Goal: Information Seeking & Learning: Find specific fact

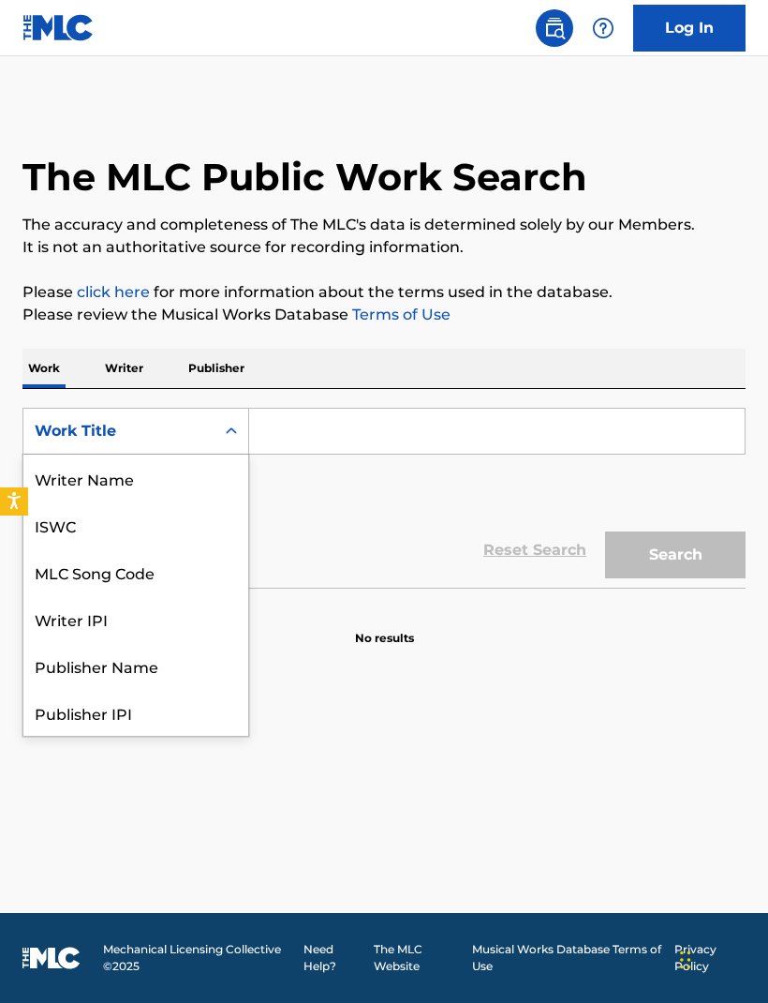
scroll to position [94, 0]
click at [155, 575] on div "Publisher Name" at bounding box center [135, 571] width 225 height 47
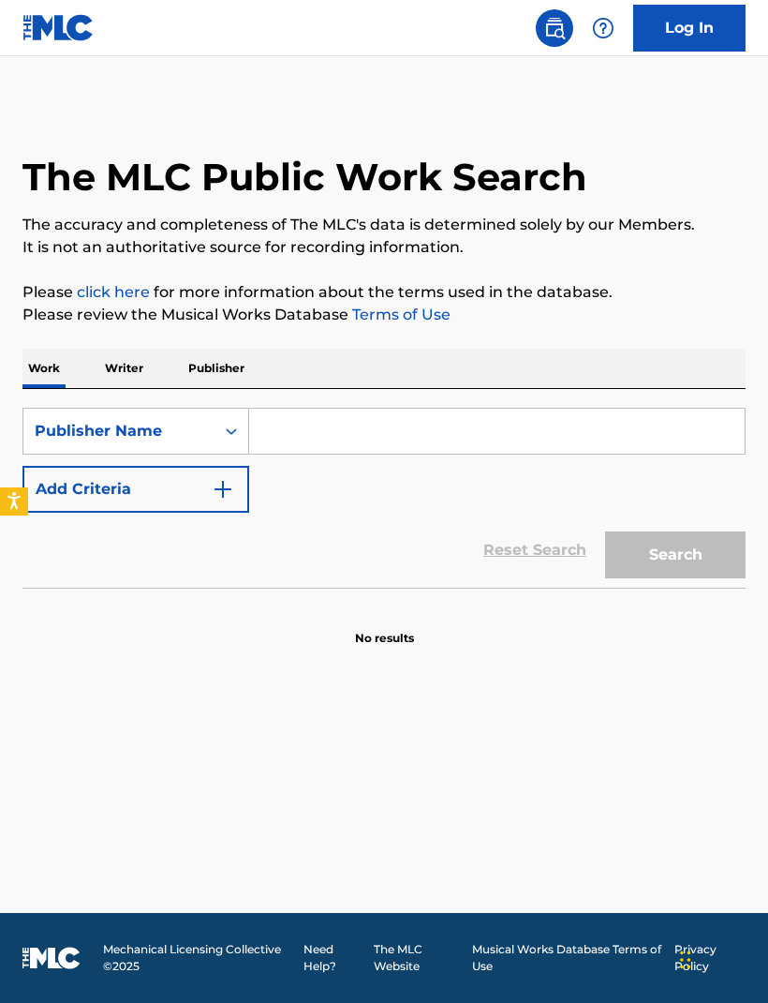
click at [407, 438] on input "Search Form" at bounding box center [497, 431] width 496 height 45
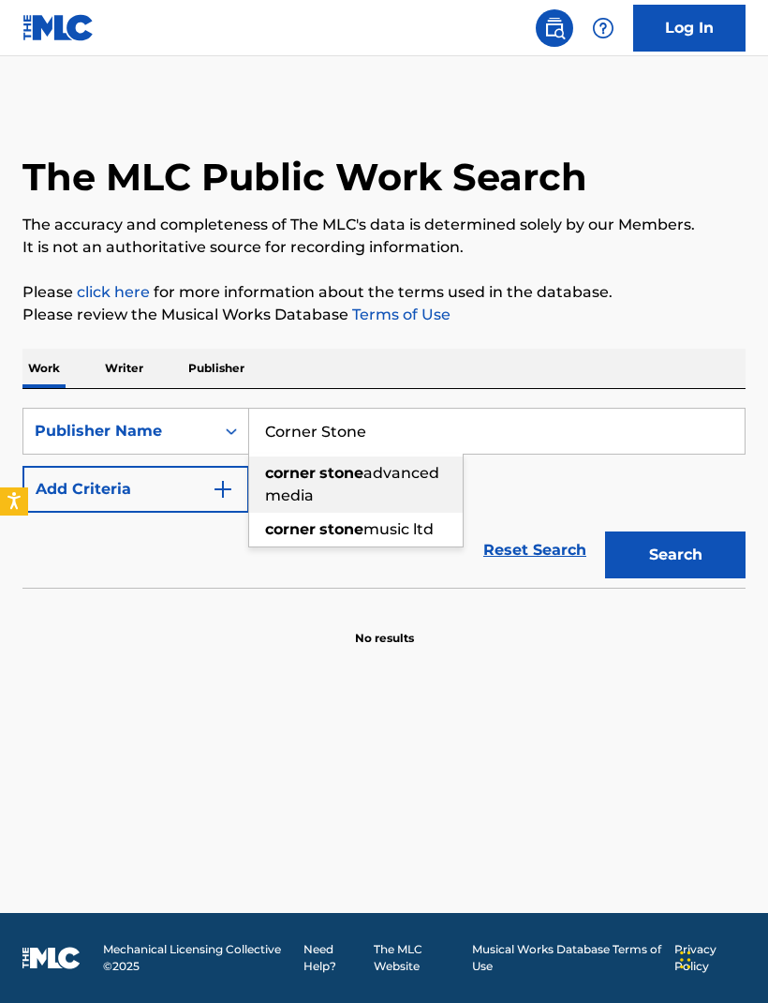
click at [410, 480] on span "advanced media" at bounding box center [352, 484] width 174 height 40
type input "corner stone advanced media"
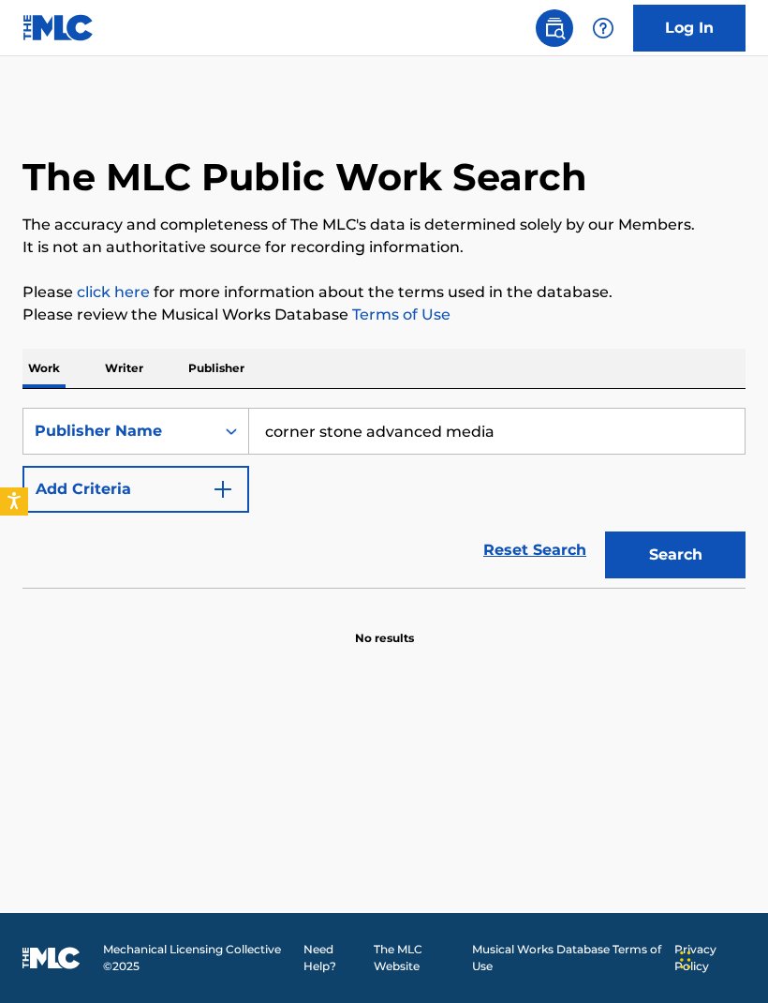
click at [704, 560] on button "Search" at bounding box center [675, 554] width 141 height 47
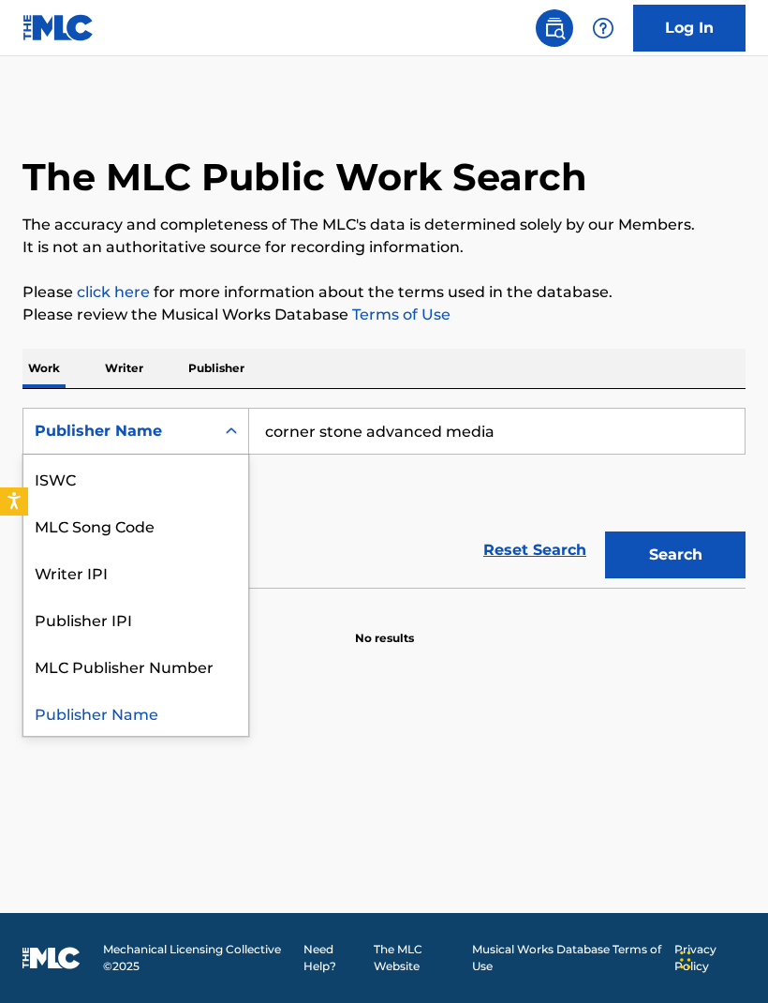
click at [652, 442] on input "corner stone advanced media" at bounding box center [497, 431] width 496 height 45
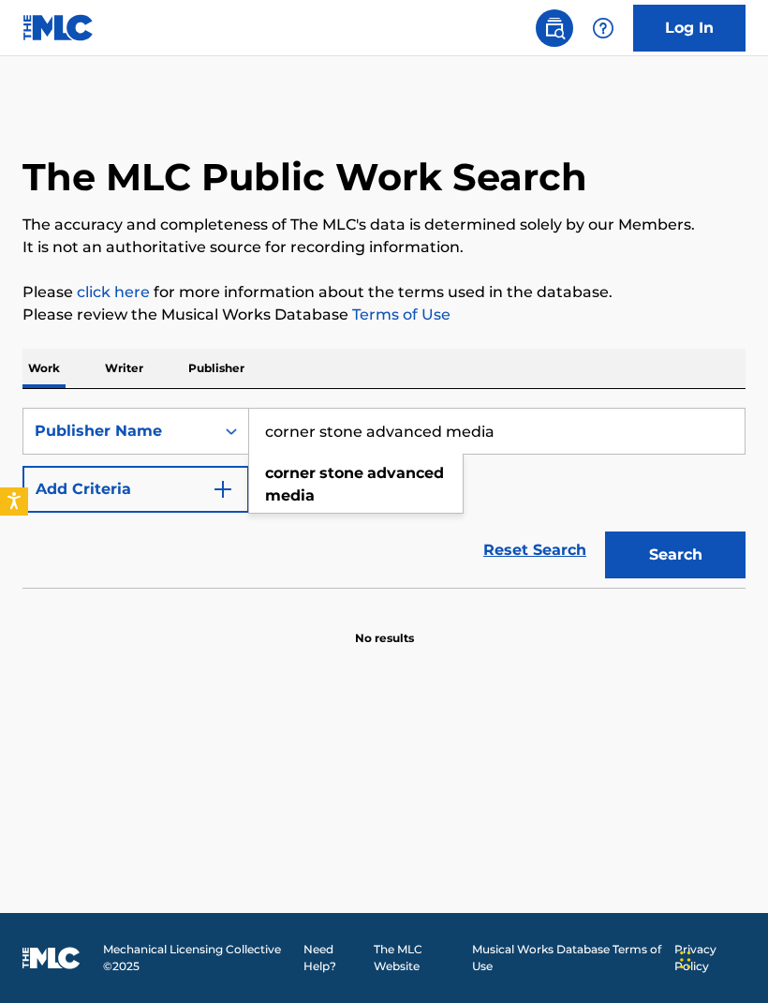
click at [585, 430] on input "corner stone advanced media" at bounding box center [497, 431] width 496 height 45
click at [584, 430] on input "corner stone advanced media" at bounding box center [497, 431] width 496 height 45
click at [567, 425] on input "corner stone advanced media" at bounding box center [497, 431] width 496 height 45
click at [566, 424] on input "corner stone advanced media" at bounding box center [497, 431] width 496 height 45
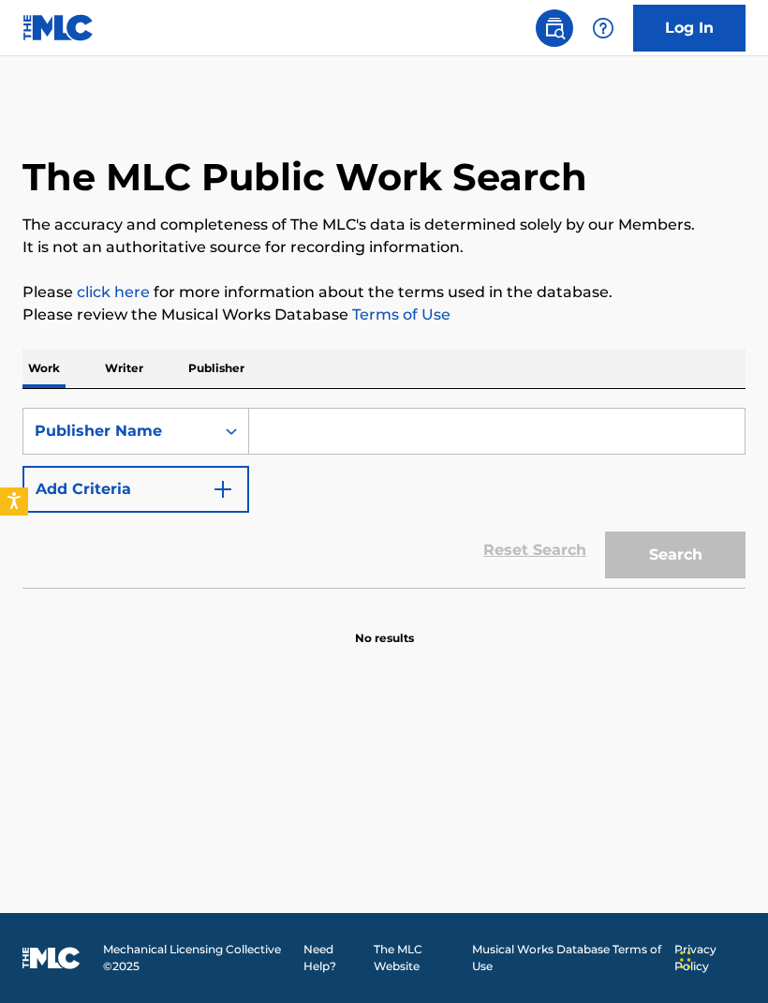
click at [138, 374] on p "Writer" at bounding box center [124, 368] width 50 height 39
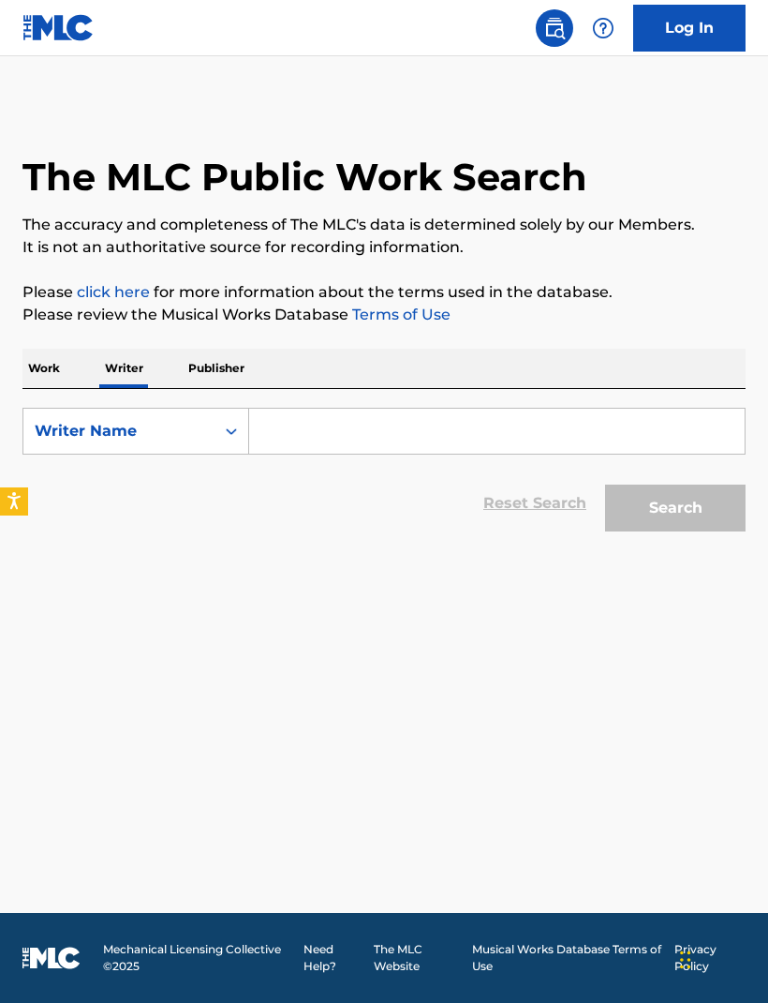
click at [367, 431] on input "Search Form" at bounding box center [497, 431] width 496 height 45
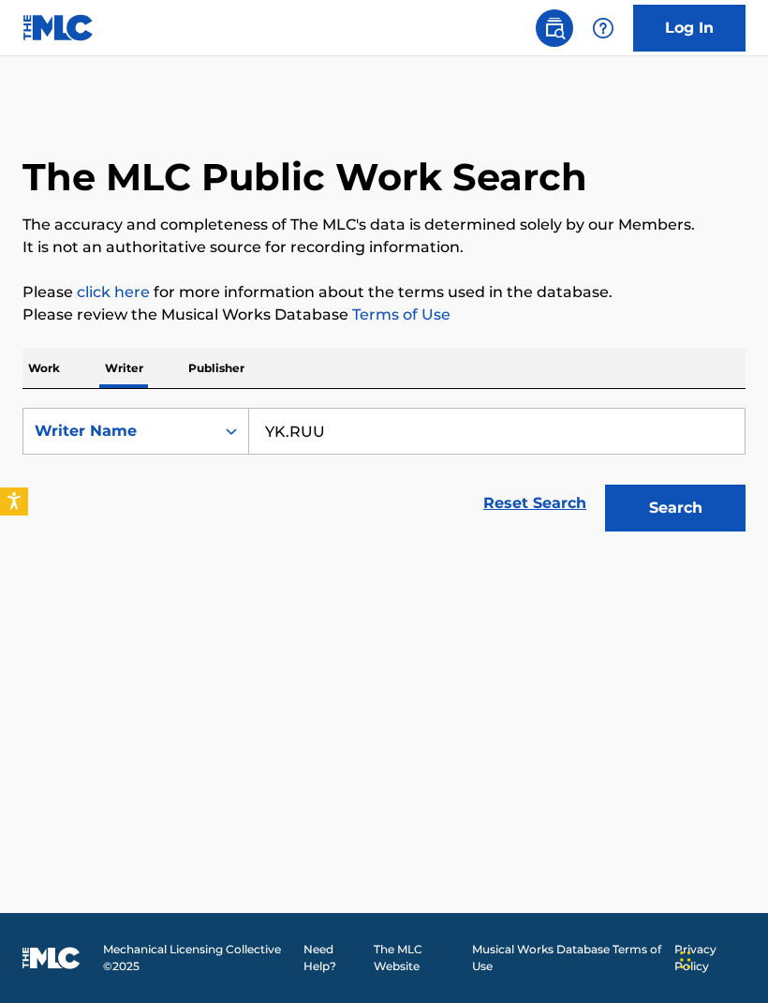
click at [698, 514] on button "Search" at bounding box center [675, 507] width 141 height 47
click at [741, 528] on button "Search" at bounding box center [675, 507] width 141 height 47
click at [295, 424] on input "YK.RUU" at bounding box center [497, 431] width 496 height 45
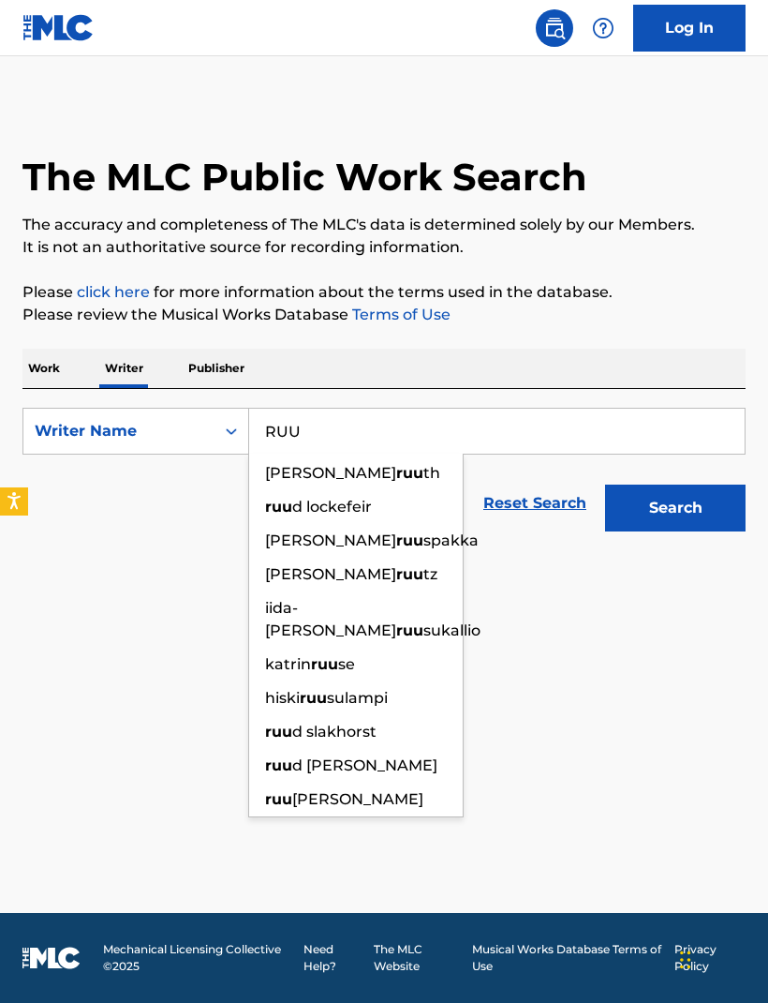
click at [394, 434] on input "RUU" at bounding box center [497, 431] width 496 height 45
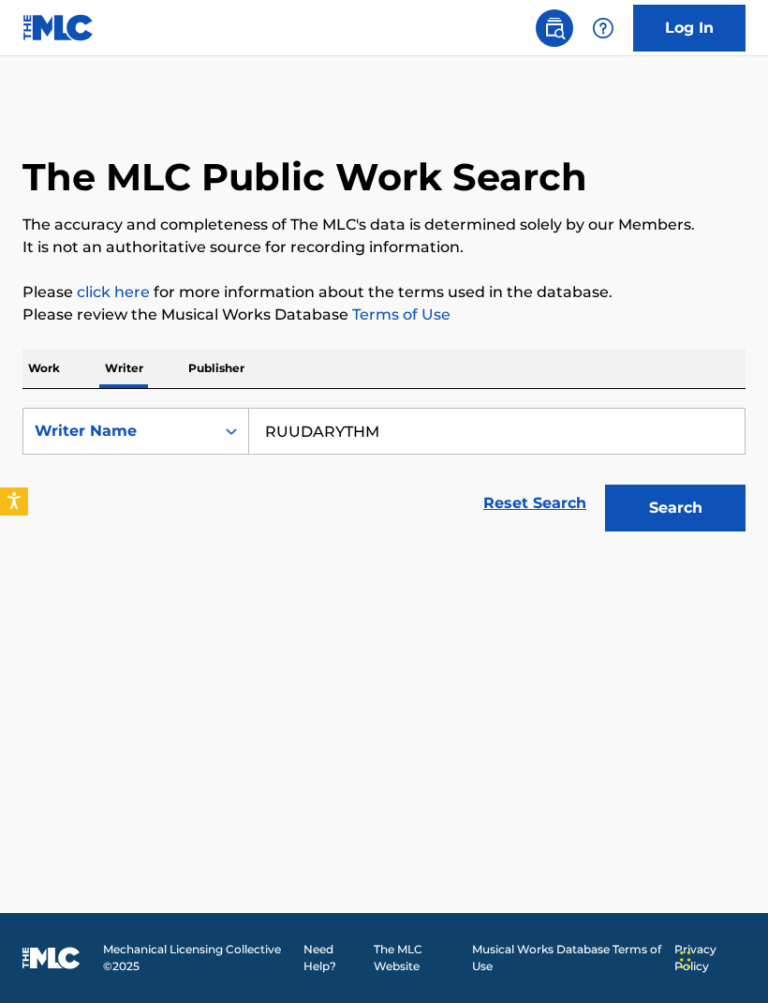
click at [715, 516] on button "Search" at bounding box center [675, 507] width 141 height 47
click at [653, 436] on input "RUUDARYTHM" at bounding box center [497, 431] width 496 height 45
click at [467, 438] on input "RUUDARYTHM" at bounding box center [497, 431] width 496 height 45
click at [466, 438] on input "RUUDARYTHM" at bounding box center [497, 431] width 496 height 45
click at [457, 432] on input "RUUDARYTHM" at bounding box center [497, 431] width 496 height 45
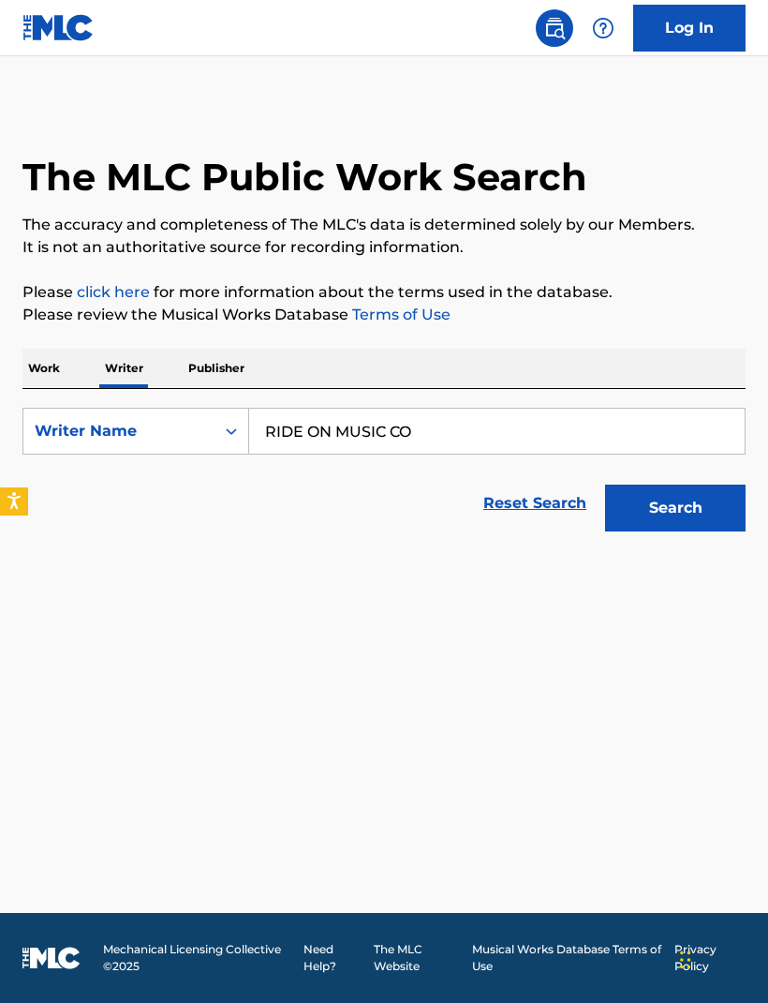
type input "RIDE ON MUSIC CO"
click at [694, 514] on button "Search" at bounding box center [675, 507] width 141 height 47
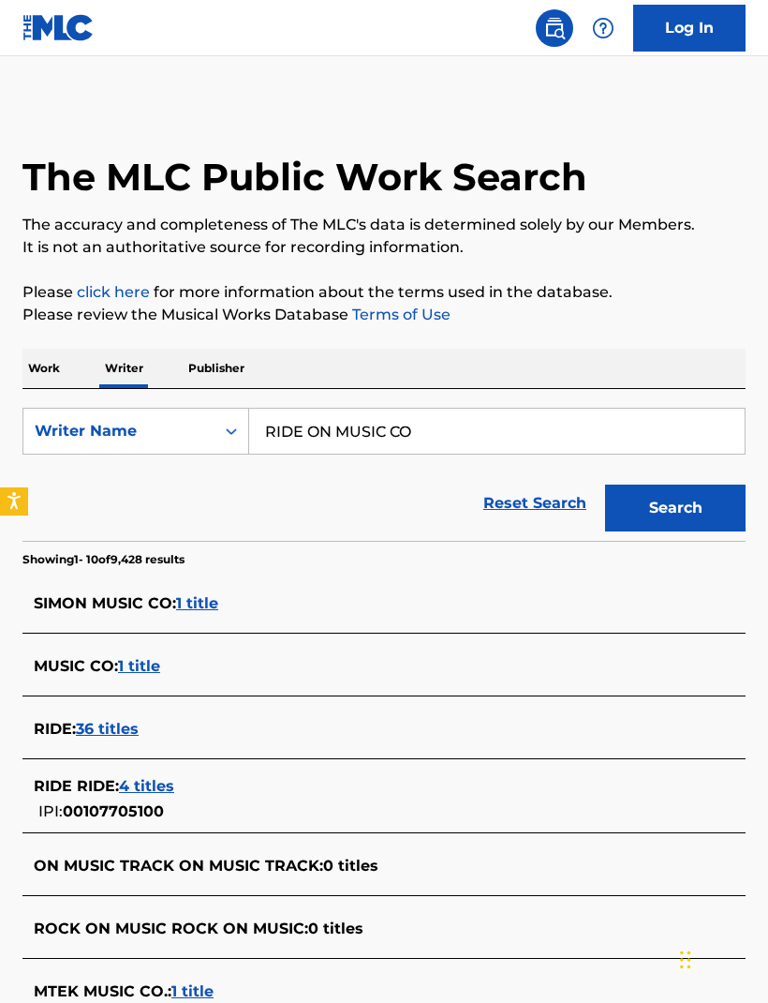
click at [6, 937] on div "The MLC Public Work Search The accuracy and completeness of The MLC's data is d…" at bounding box center [384, 704] width 768 height 1203
